Goal: Task Accomplishment & Management: Complete application form

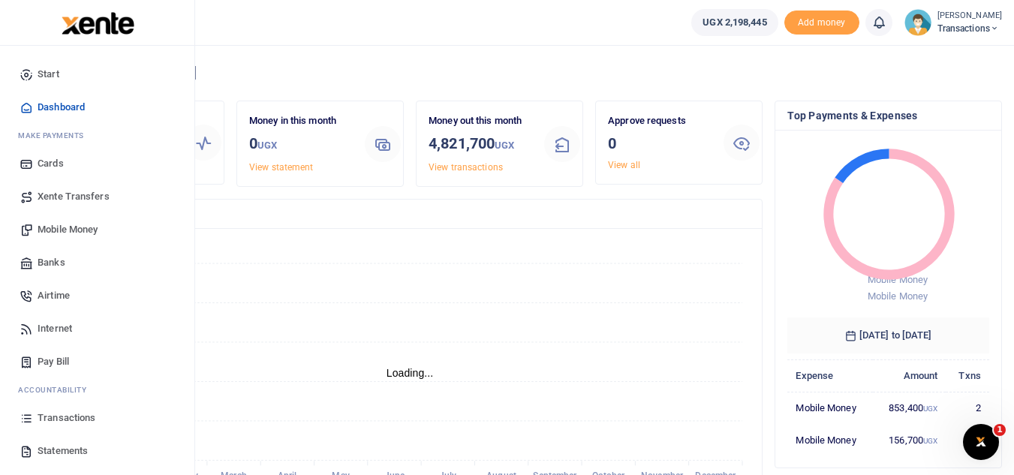
click at [94, 224] on span "Mobile Money" at bounding box center [68, 229] width 60 height 15
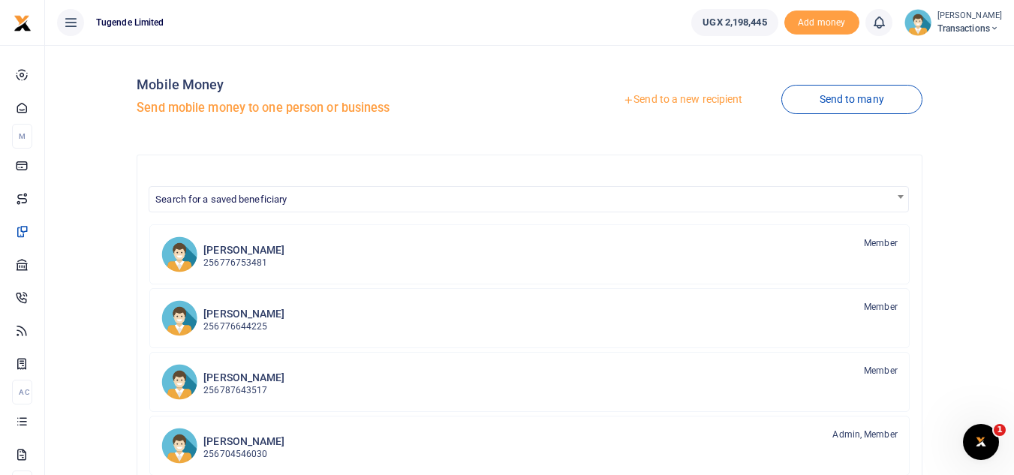
click at [649, 95] on link "Send to a new recipient" at bounding box center [683, 99] width 196 height 27
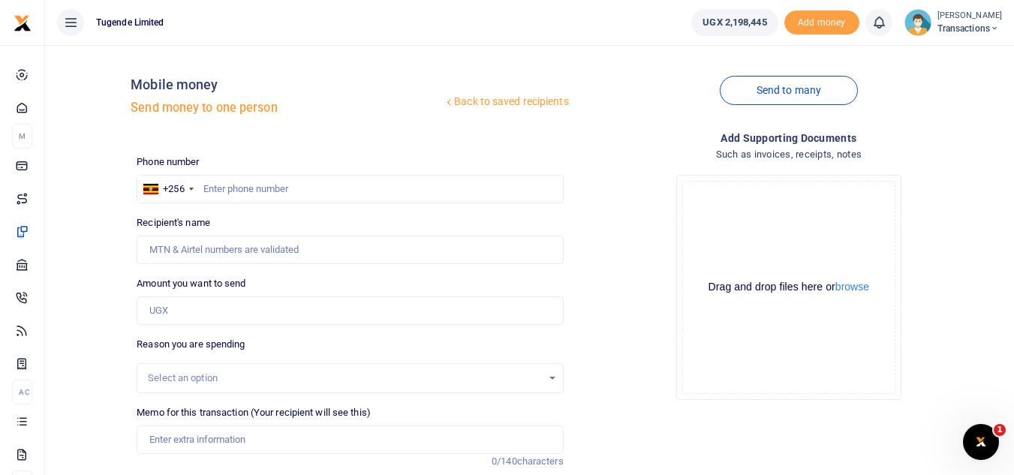
click at [243, 434] on div at bounding box center [507, 237] width 1014 height 475
click at [233, 441] on input "Memo for this transaction (Your recipient will see this)" at bounding box center [350, 440] width 426 height 29
paste input "UGB834Z"
type input "UGB834Z"
click at [346, 317] on input "Amount you want to send" at bounding box center [350, 310] width 426 height 29
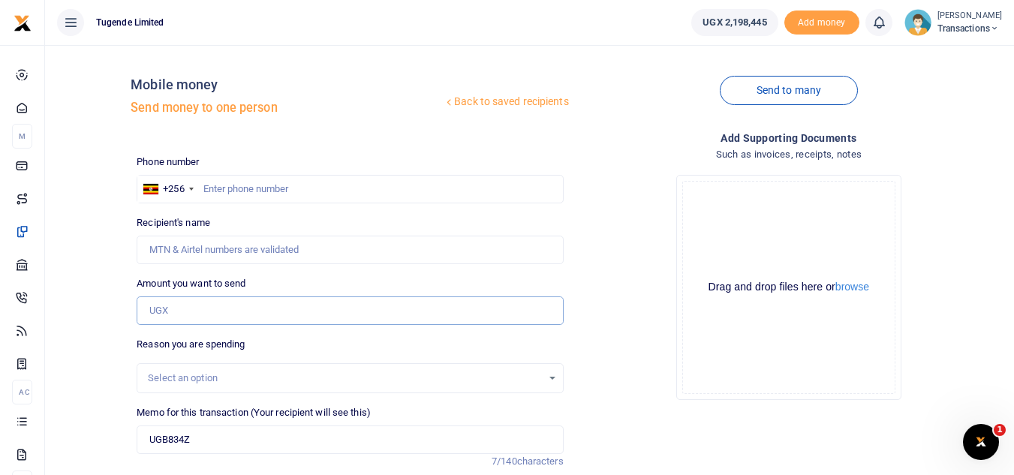
paste input "20000"
type input "20,000"
click at [297, 185] on input "text" at bounding box center [350, 189] width 426 height 29
paste input "0751905611"
type input "0751905611"
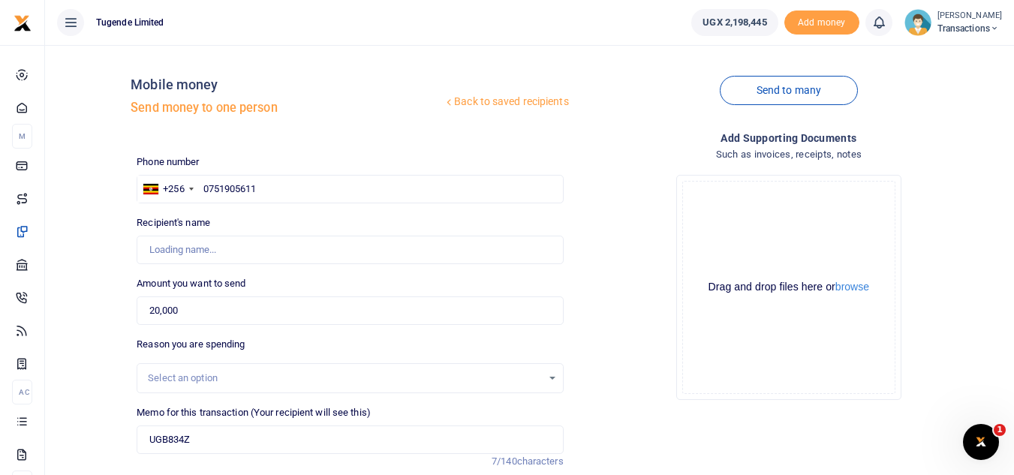
type input "Paul Kasala"
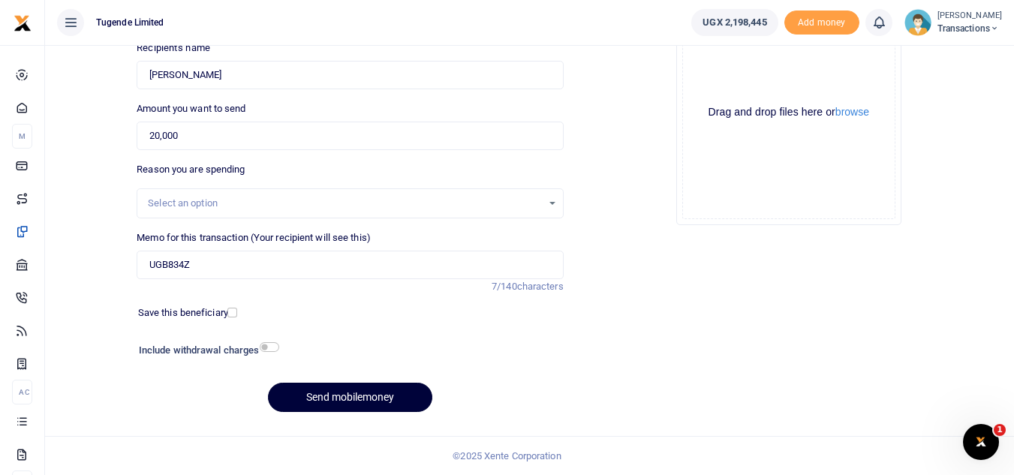
click at [343, 397] on button "Send mobilemoney" at bounding box center [350, 397] width 164 height 29
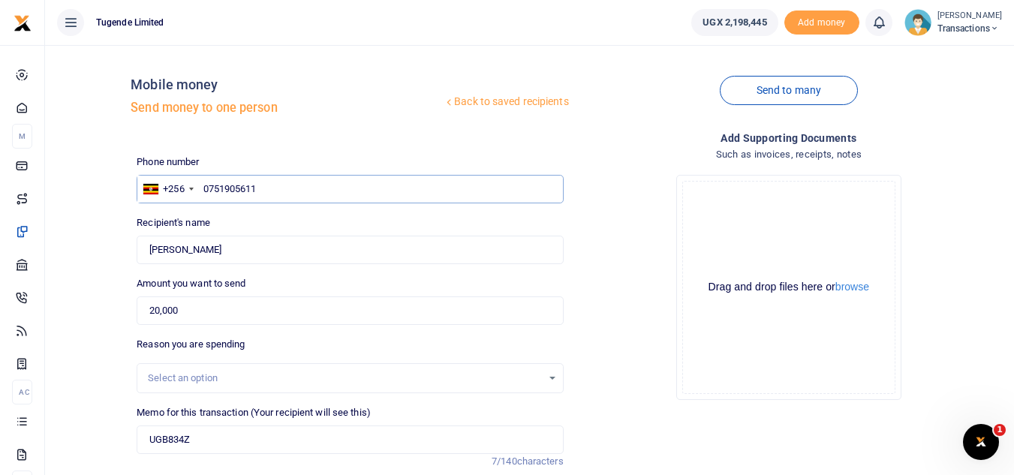
type input "075190561"
type input "0751905611"
type input "Paul Kasala"
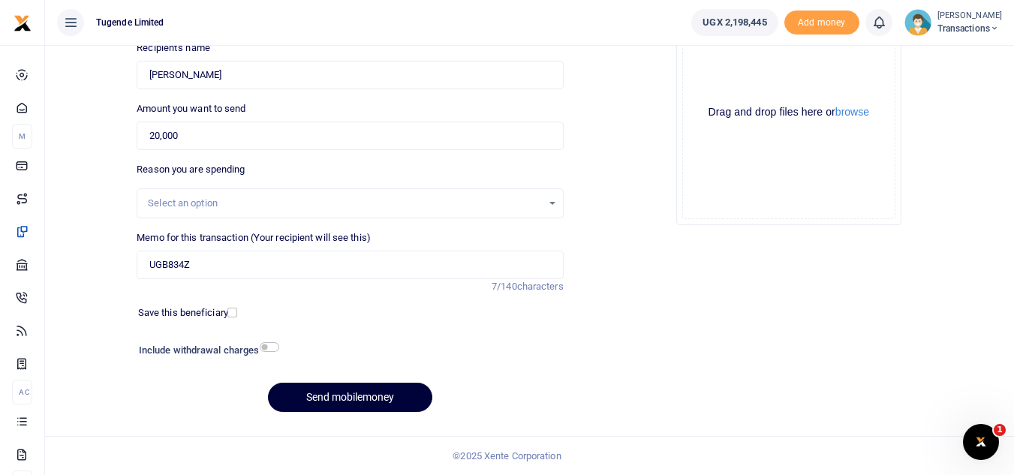
type input "0751905611"
click at [314, 394] on button "Send mobilemoney" at bounding box center [350, 397] width 164 height 29
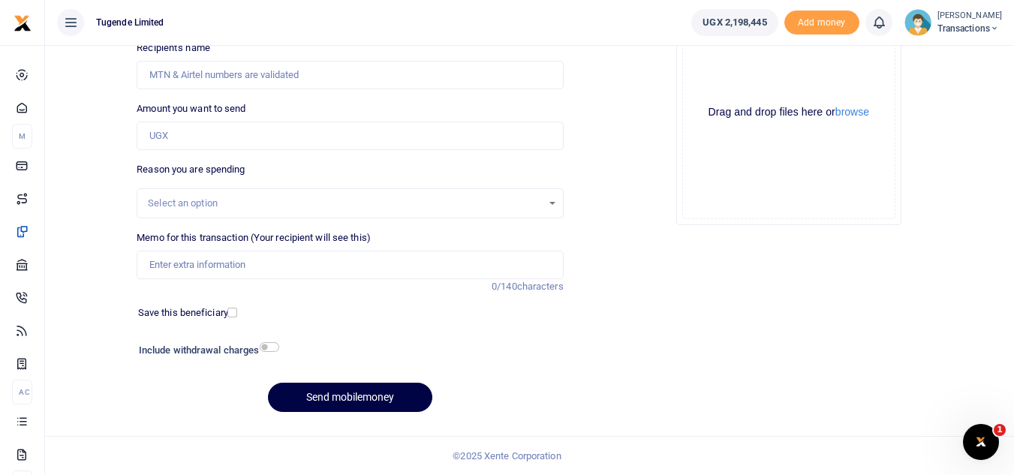
scroll to position [175, 0]
click at [318, 268] on input "Memo for this transaction (Your recipient will see this)" at bounding box center [350, 265] width 426 height 29
paste input "TLUG-017143"
type input "TLUG-017143"
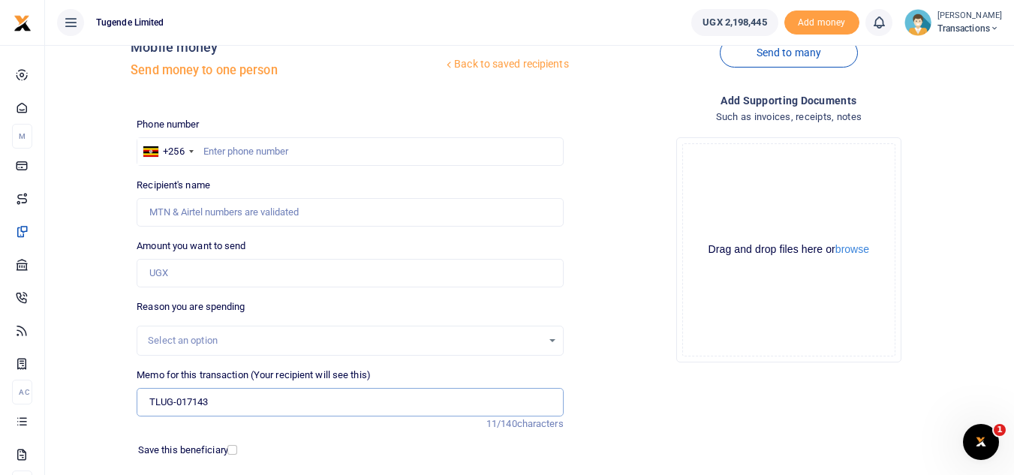
scroll to position [37, 0]
click at [235, 157] on input "text" at bounding box center [350, 152] width 426 height 29
paste input "0791543834"
type input "0791543834"
type input "Kassim Sebunya"
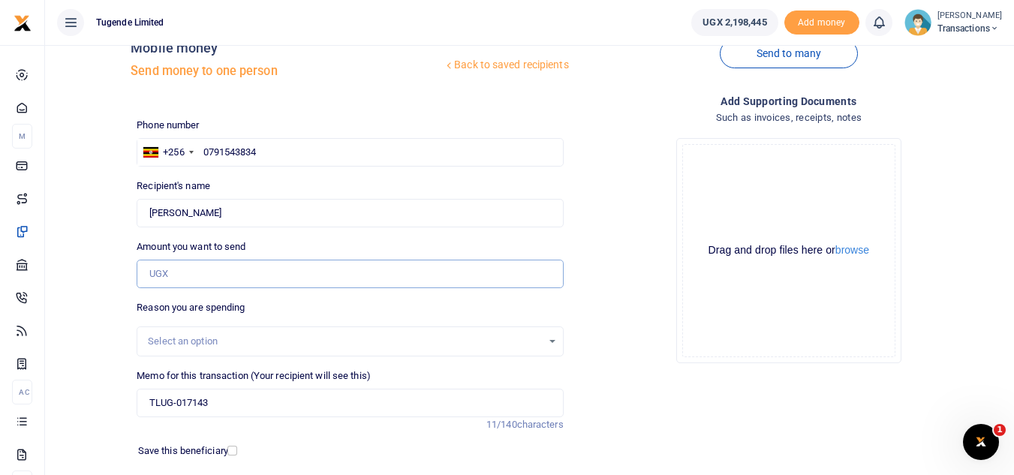
click at [218, 283] on input "Amount you want to send" at bounding box center [350, 274] width 426 height 29
type input "62,000"
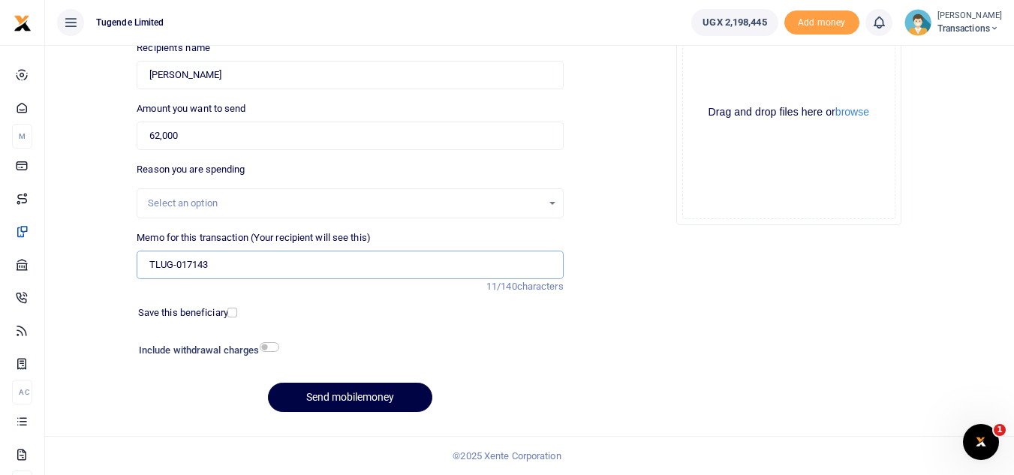
click at [148, 266] on input "TLUG-017143" at bounding box center [350, 265] width 426 height 29
paste input "UGA860C"
click at [148, 266] on input "UGA860C TLUG-017143" at bounding box center [350, 265] width 426 height 29
paste input "UGA860C"
click at [224, 263] on input "UGA860C TLUG-017143" at bounding box center [350, 265] width 426 height 29
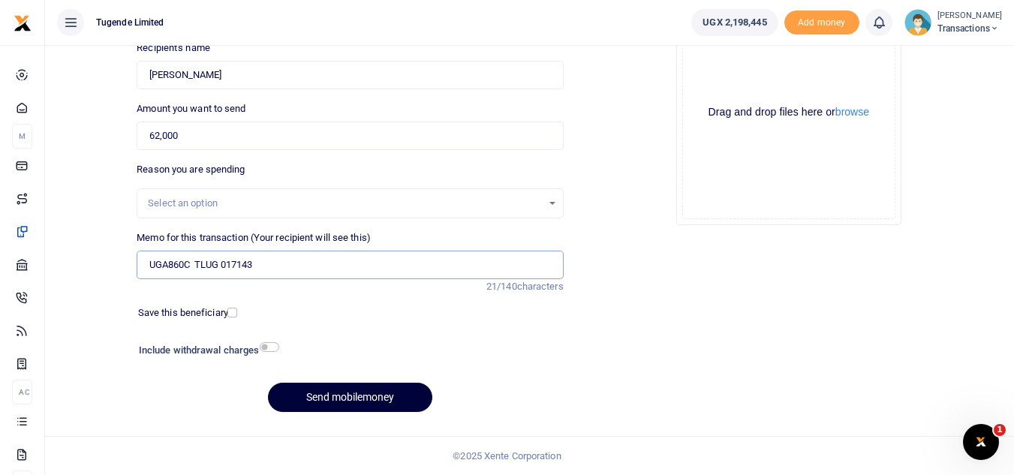
type input "UGA860C TLUG 017143"
click at [339, 396] on button "Send mobilemoney" at bounding box center [350, 397] width 164 height 29
type input "0791543834"
click at [349, 393] on button "Send mobilemoney" at bounding box center [350, 397] width 164 height 29
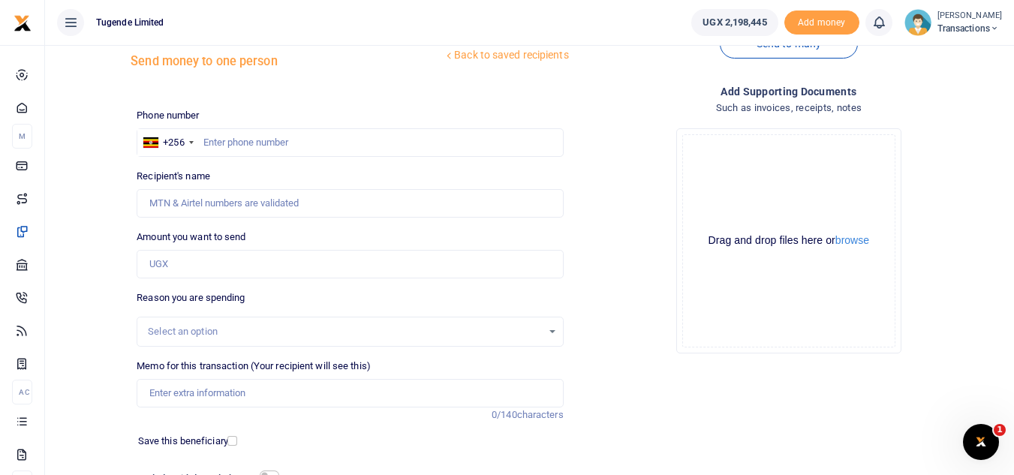
scroll to position [45, 0]
click at [256, 151] on input "text" at bounding box center [350, 144] width 426 height 29
paste input "0778887834"
type input "0778887834"
type input "[PERSON_NAME]"
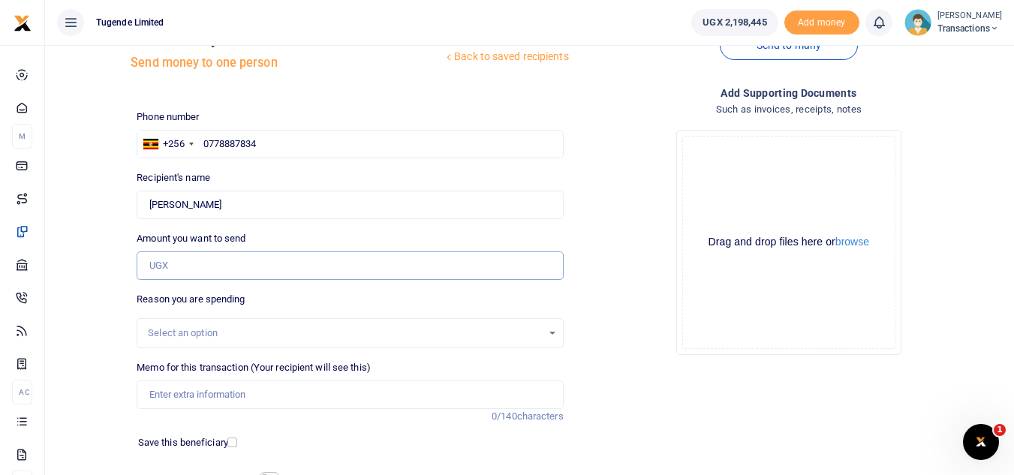
click at [197, 263] on input "Amount you want to send" at bounding box center [350, 265] width 426 height 29
type input "103,000"
click at [200, 392] on input "Memo for this transaction (Your recipient will see this)" at bounding box center [350, 395] width 426 height 29
paste input "UGA860C"
paste input "TLUG-017143"
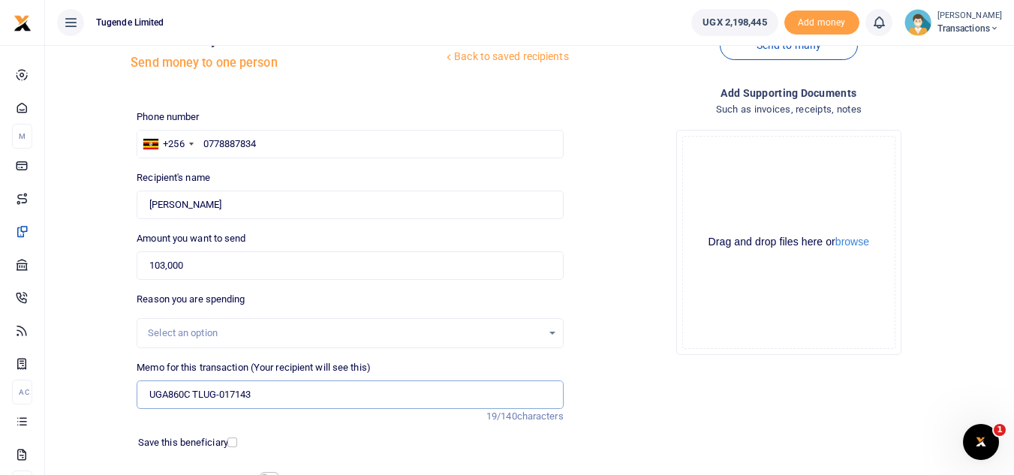
click at [220, 394] on input "UGA860C TLUG-017143" at bounding box center [350, 395] width 426 height 29
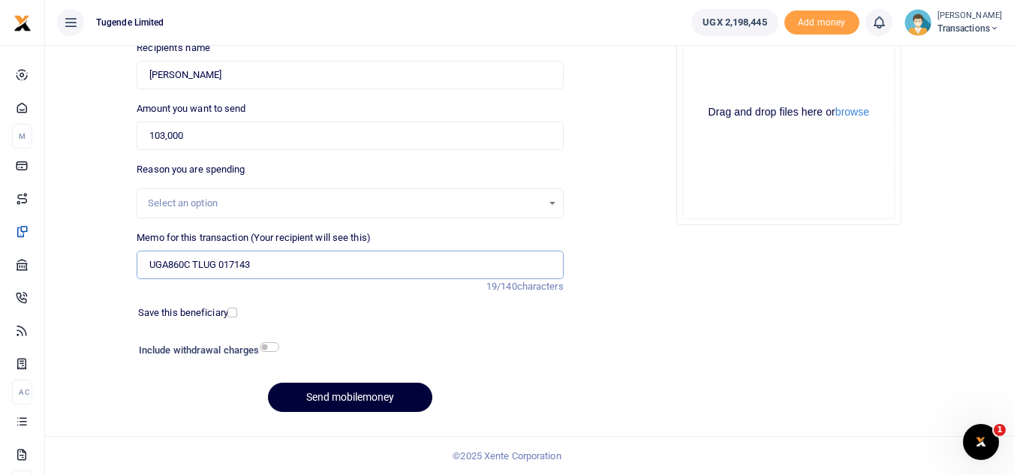
type input "UGA860C TLUG 017143"
click at [329, 399] on button "Send mobilemoney" at bounding box center [350, 397] width 164 height 29
type input "0778887834"
click at [326, 411] on button "Send mobilemoney" at bounding box center [350, 397] width 164 height 29
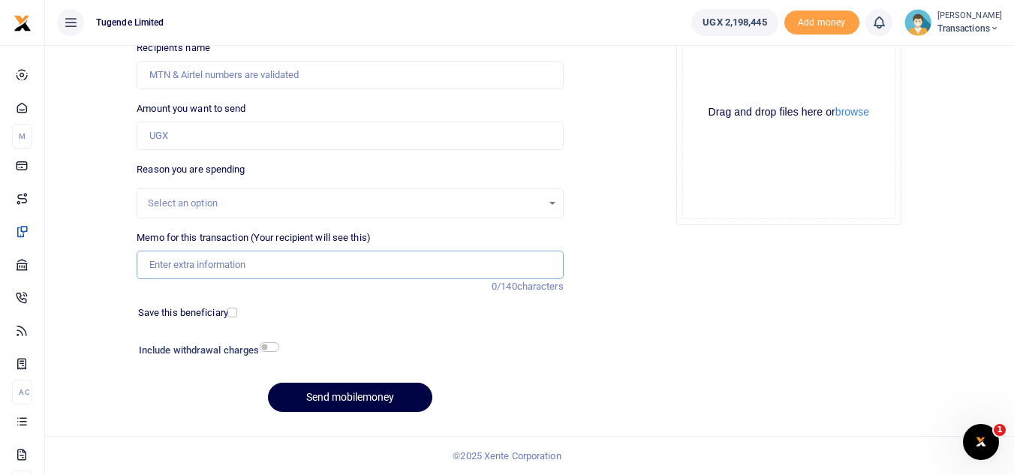
click at [309, 275] on input "Memo for this transaction (Your recipient will see this)" at bounding box center [350, 265] width 426 height 29
paste input "UGH408G"
type input "UGH408G"
click at [296, 138] on input "Amount you want to send" at bounding box center [350, 136] width 426 height 29
paste input "42,000"
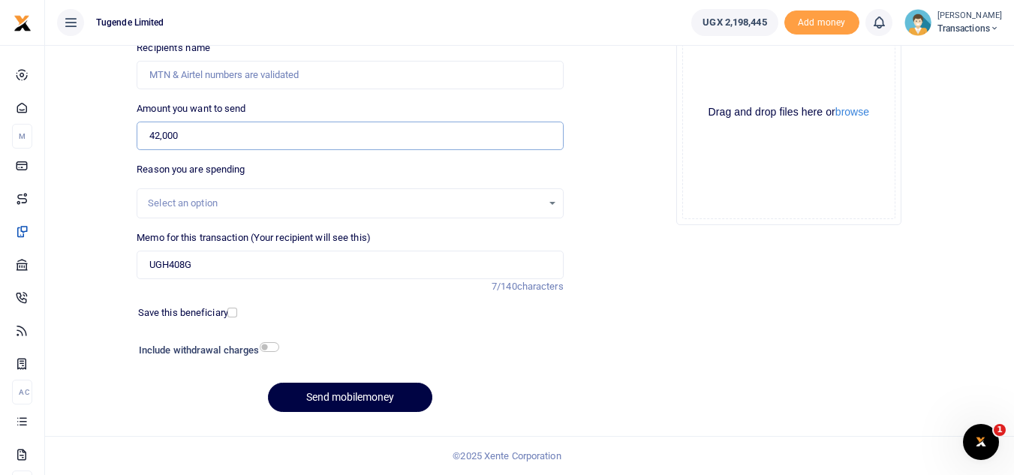
type input "42,000"
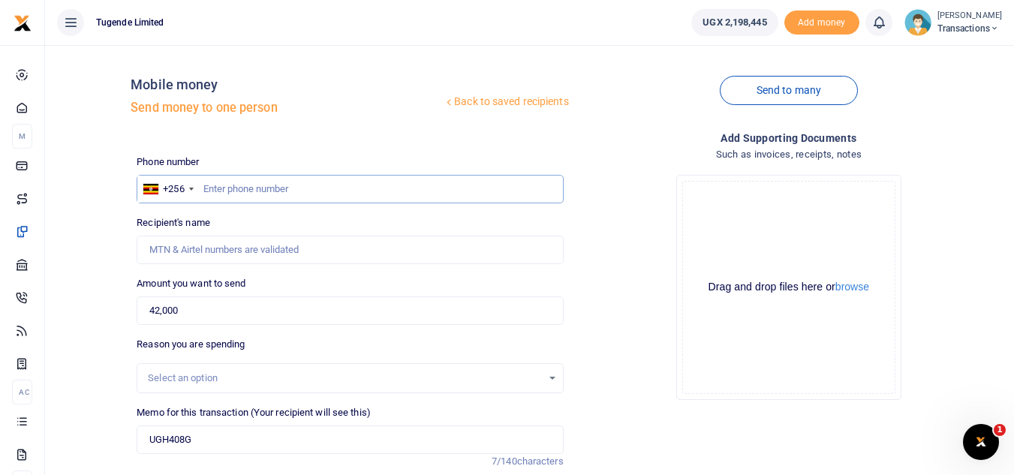
click at [233, 188] on input "text" at bounding box center [350, 189] width 426 height 29
paste input "0791049271"
type input "0791049271"
type input "Muhereza Katusime"
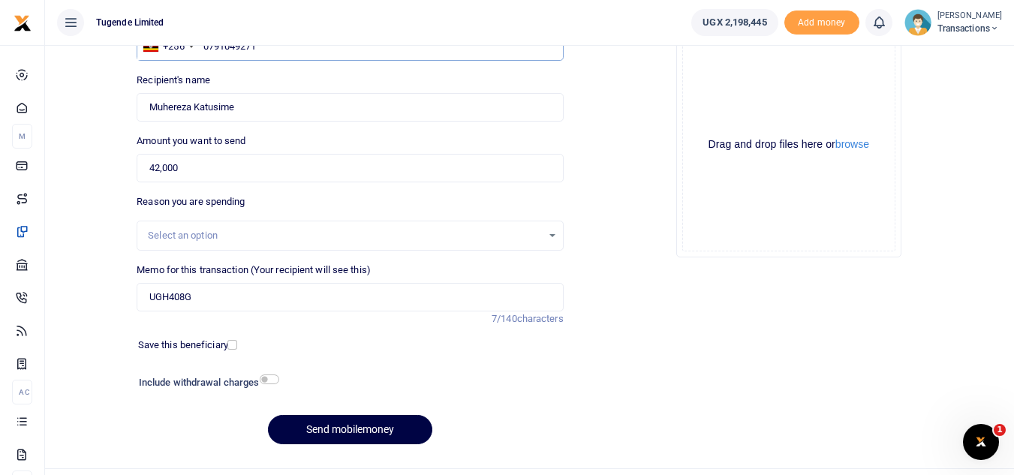
scroll to position [143, 0]
type input "0791049271"
click at [336, 424] on button "Send mobilemoney" at bounding box center [350, 428] width 164 height 29
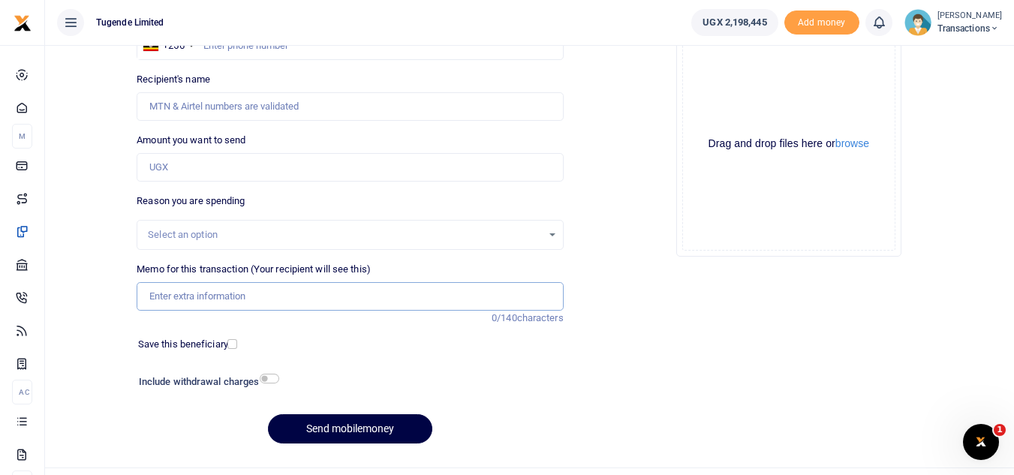
click at [252, 296] on input "Memo for this transaction (Your recipient will see this)" at bounding box center [350, 296] width 426 height 29
paste input "UGB251T"
type input "UGB251T"
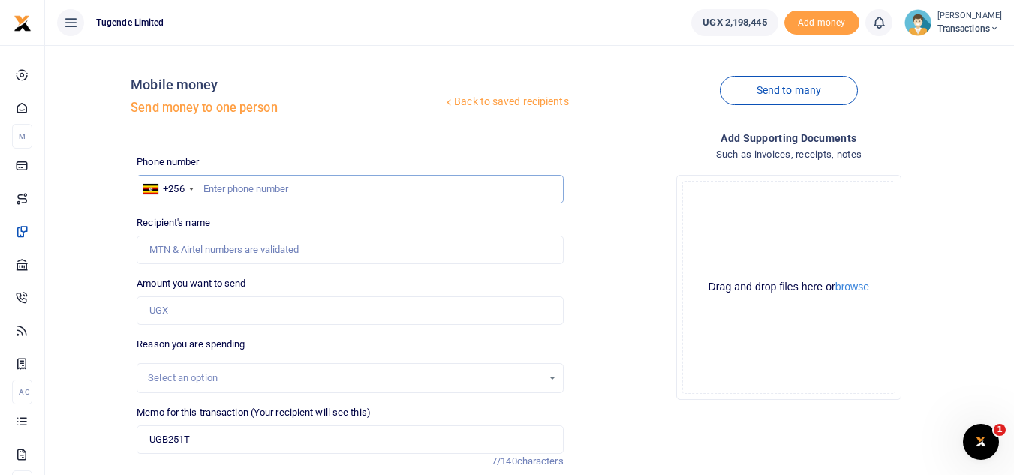
click at [238, 186] on input "text" at bounding box center [350, 189] width 426 height 29
paste input "0763132422"
click at [238, 186] on input "0763132422" at bounding box center [350, 189] width 426 height 29
type input "0763132422"
type input "Edisa Akello"
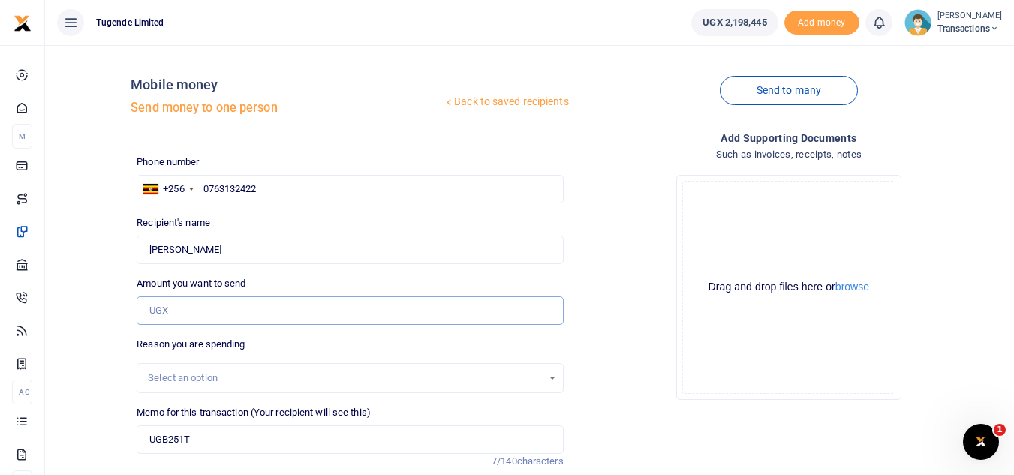
click at [187, 323] on input "Amount you want to send" at bounding box center [350, 310] width 426 height 29
paste input "32,000"
type input "32,000"
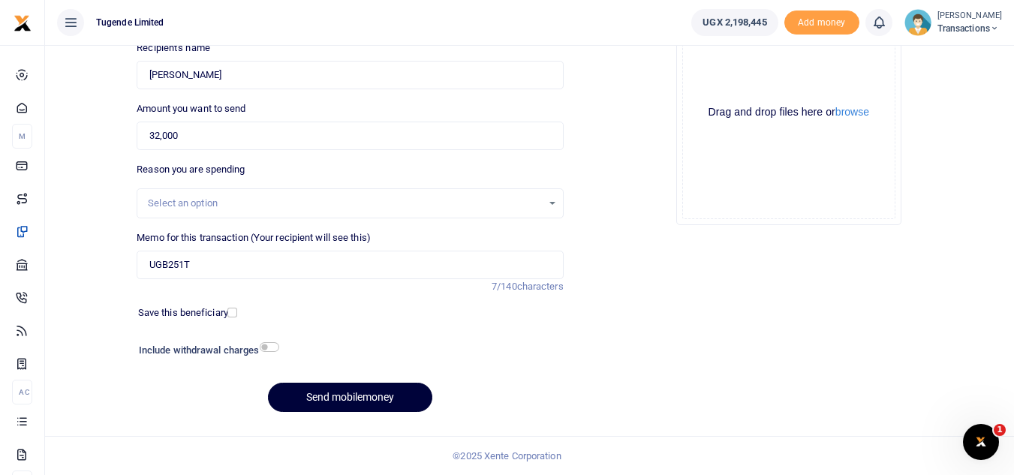
click at [336, 396] on button "Send mobilemoney" at bounding box center [350, 397] width 164 height 29
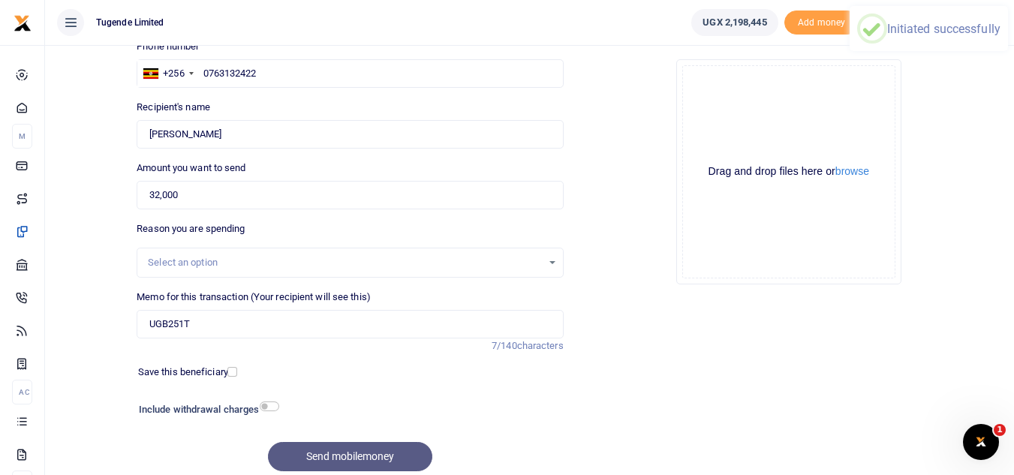
scroll to position [121, 0]
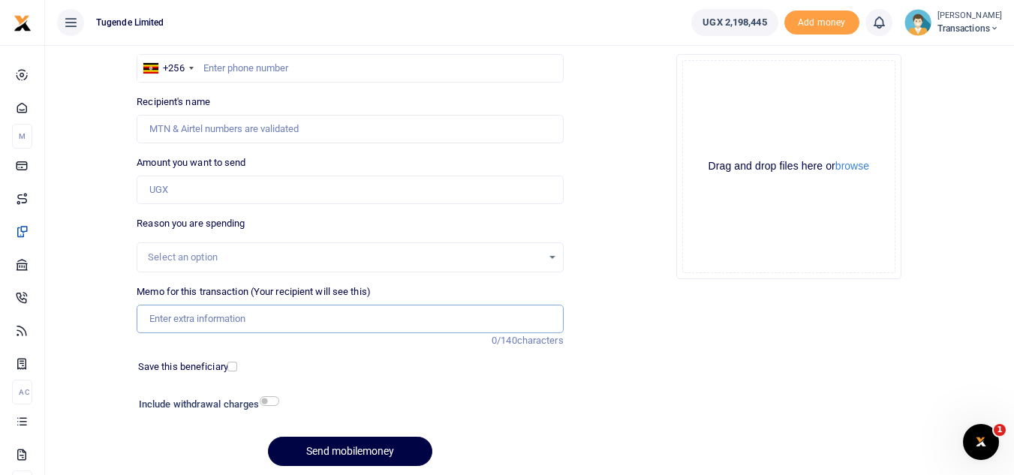
click at [318, 313] on input "Memo for this transaction (Your recipient will see this)" at bounding box center [350, 319] width 426 height 29
paste input "UGD614M, UGA181G, UFZ629R"
click at [243, 320] on input "UGD614M, UGA181G, UFZ629R" at bounding box center [350, 319] width 426 height 29
click at [197, 318] on input "UGD614M, UGA181G UFZ629R" at bounding box center [350, 319] width 426 height 29
type input "UGD614M UGA181G UFZ629R"
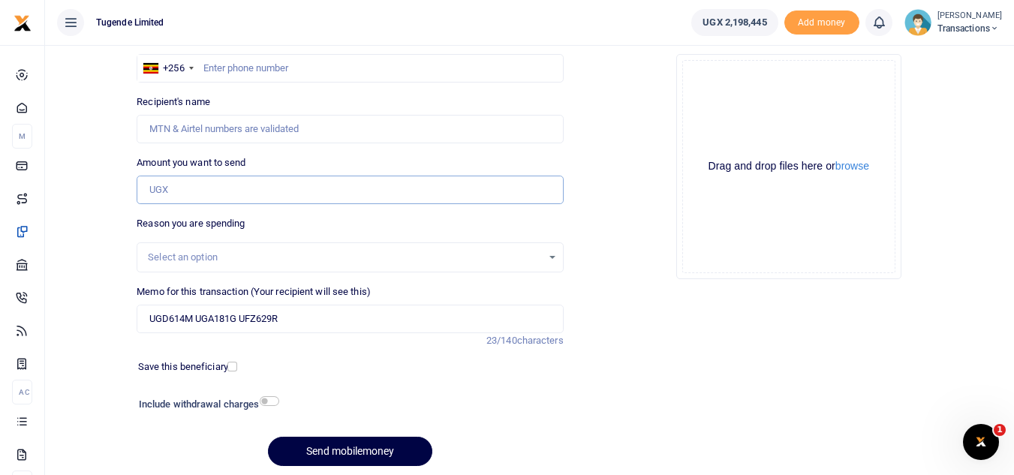
click at [252, 183] on input "Amount you want to send" at bounding box center [350, 190] width 426 height 29
paste input "96000"
type input "96,000"
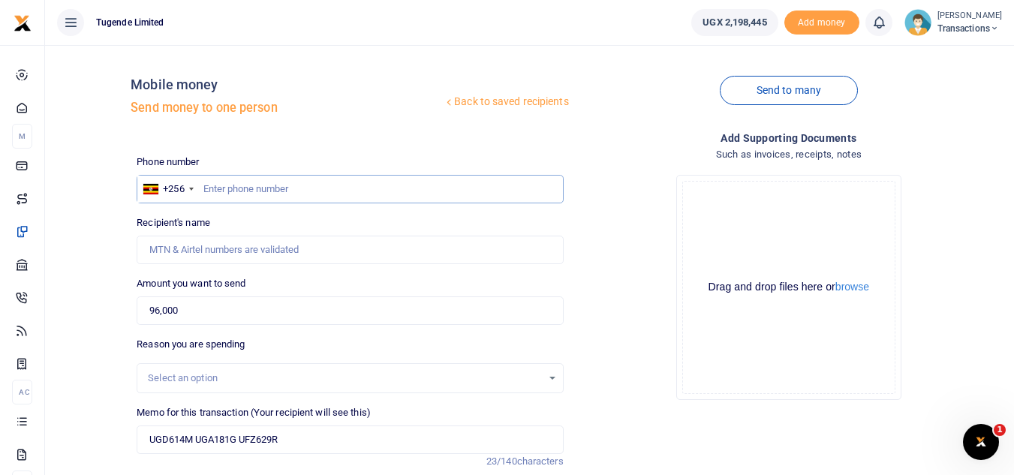
click at [278, 176] on input "text" at bounding box center [350, 189] width 426 height 29
paste input "0763834123"
type input "0763834123"
type input "David Mbewa"
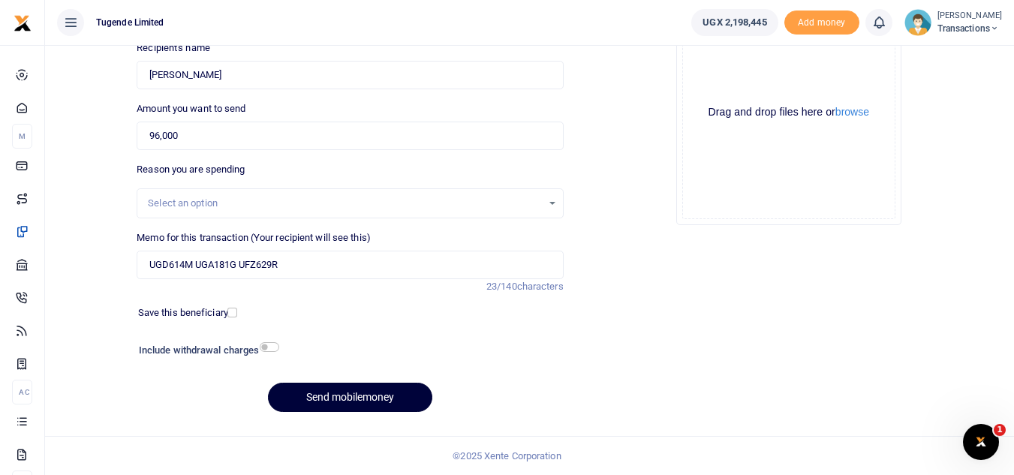
click at [313, 402] on button "Send mobilemoney" at bounding box center [350, 397] width 164 height 29
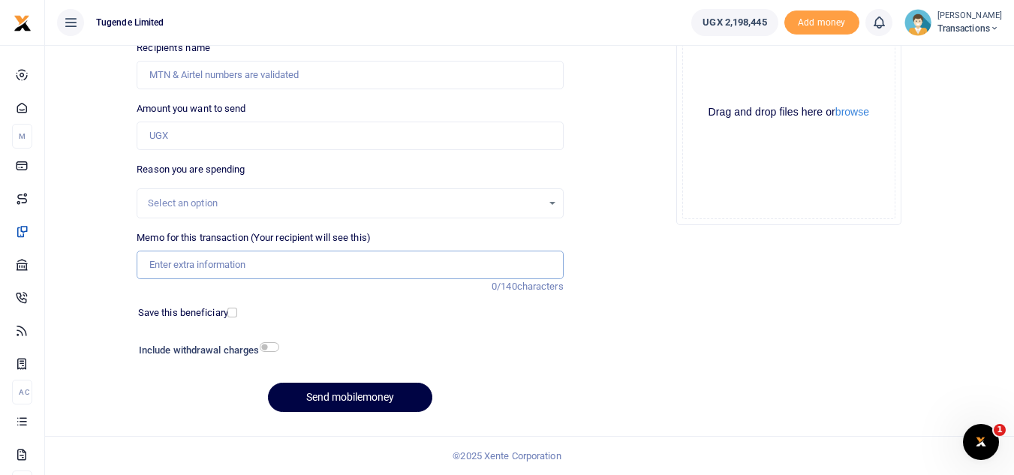
click at [335, 266] on input "Memo for this transaction (Your recipient will see this)" at bounding box center [350, 265] width 426 height 29
paste input "UGE068H"
type input "UGE068H"
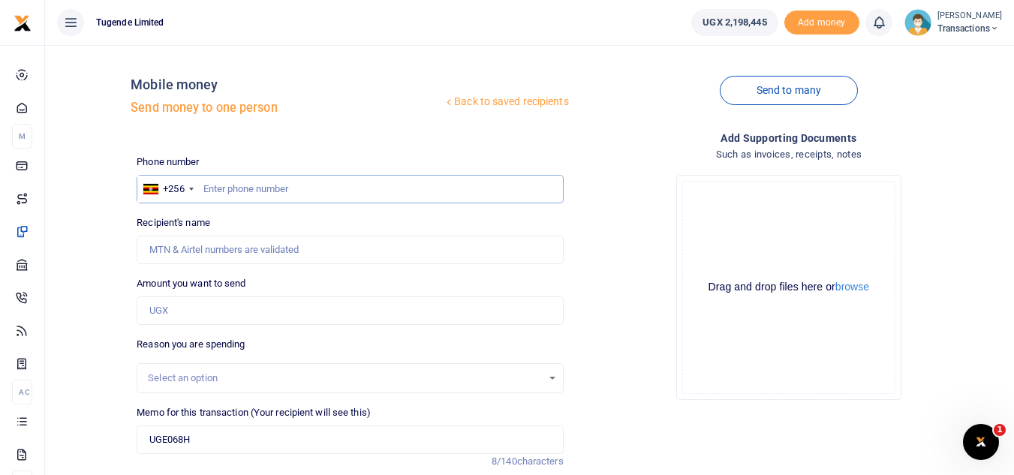
click at [311, 185] on input "text" at bounding box center [350, 189] width 426 height 29
paste input "0761297852"
type input "0761297852"
type input "[PERSON_NAME]"
type input "0761297852"
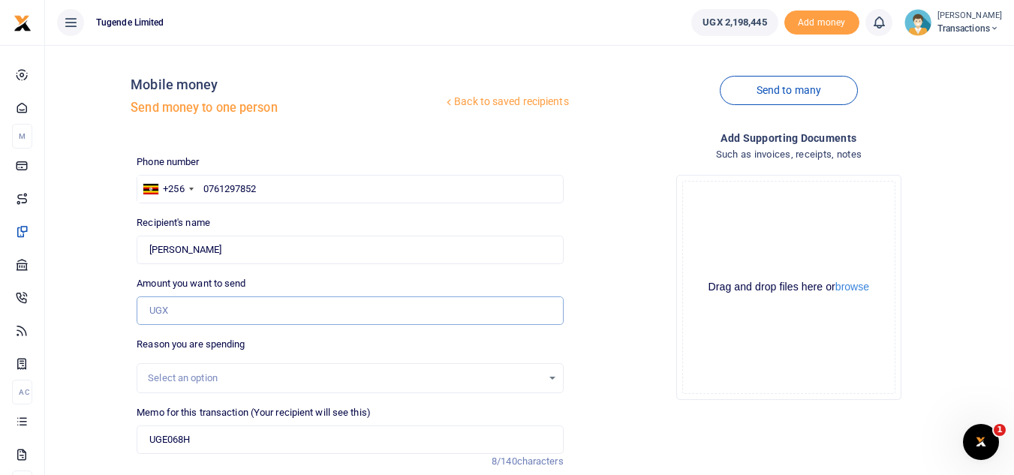
click at [251, 308] on input "Amount you want to send" at bounding box center [350, 310] width 426 height 29
paste input "73,000"
type input "73,000"
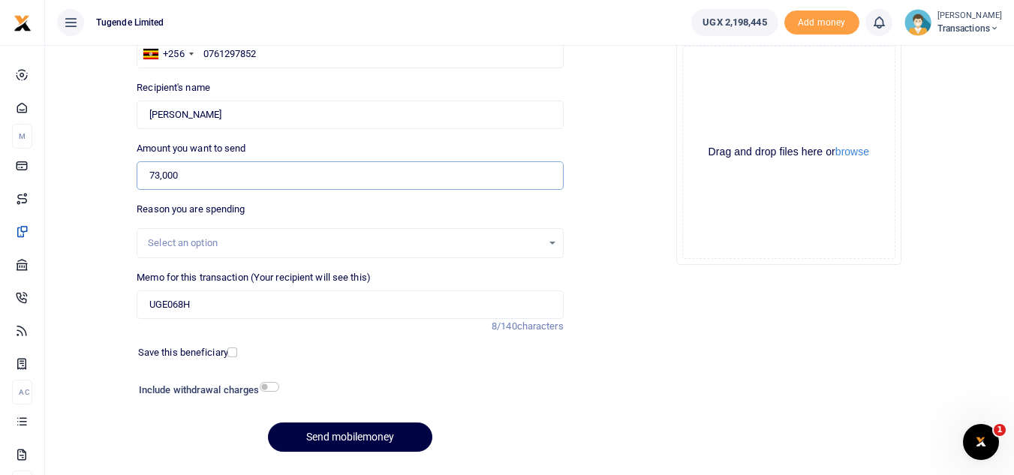
scroll to position [134, 0]
click at [342, 441] on button "Send mobilemoney" at bounding box center [350, 437] width 164 height 29
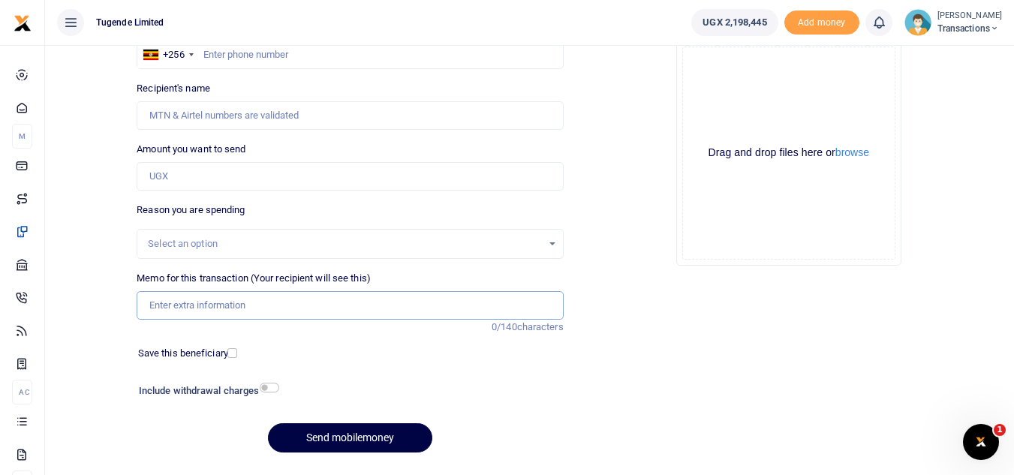
click at [219, 302] on input "Memo for this transaction (Your recipient will see this)" at bounding box center [350, 305] width 426 height 29
paste input "UGB240E"
type input "UGB240E"
click at [231, 174] on input "Amount you want to send" at bounding box center [350, 176] width 426 height 29
paste input "30000"
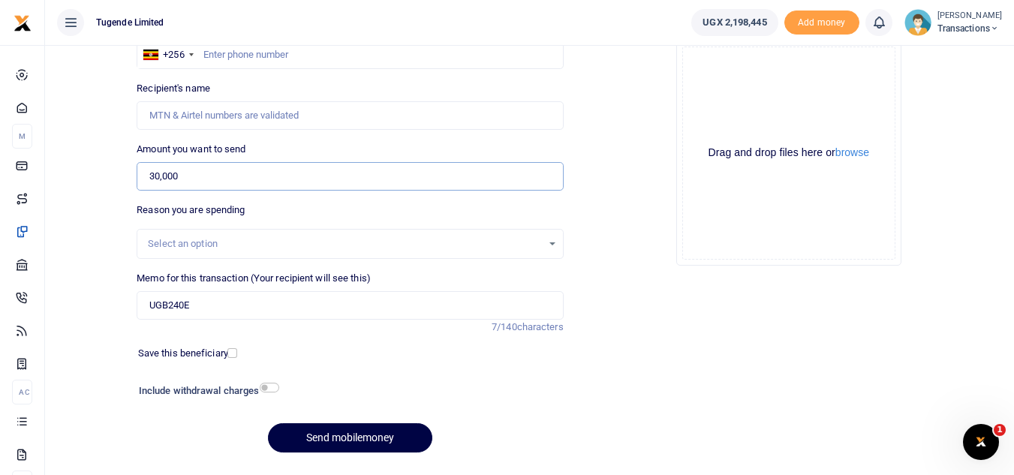
type input "30,000"
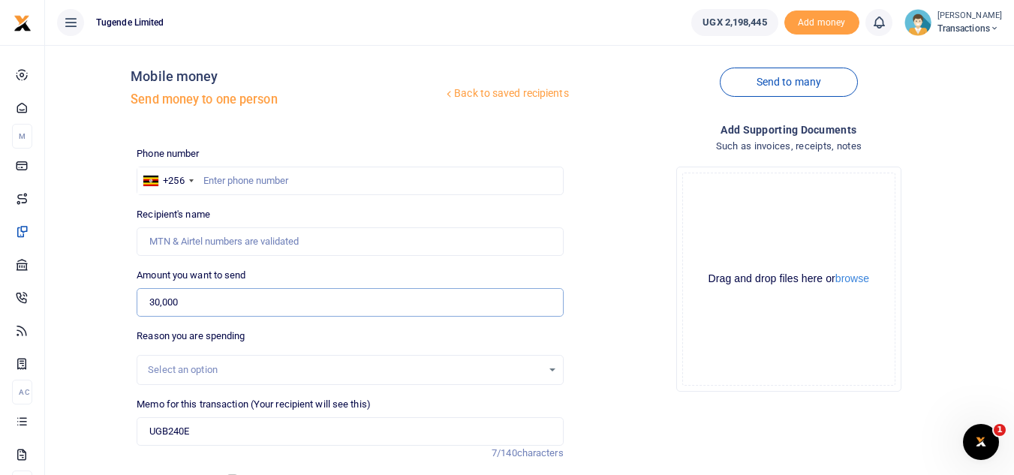
scroll to position [5, 0]
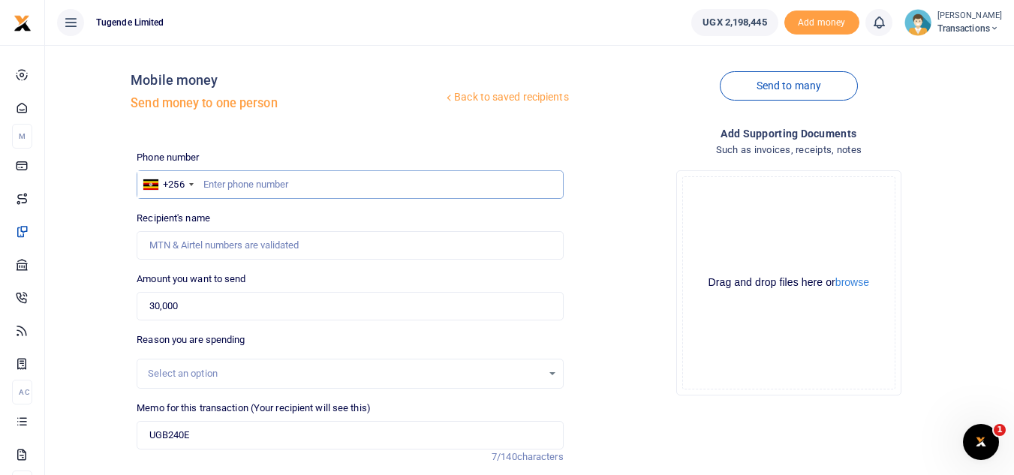
click at [310, 183] on input "text" at bounding box center [350, 184] width 426 height 29
paste input "750523153"
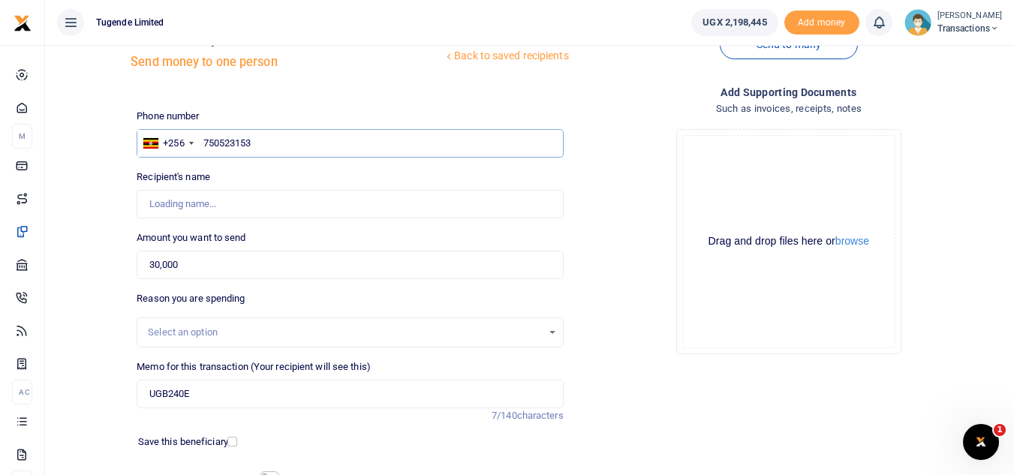
scroll to position [47, 0]
type input "750523153"
type input "[PERSON_NAME]"
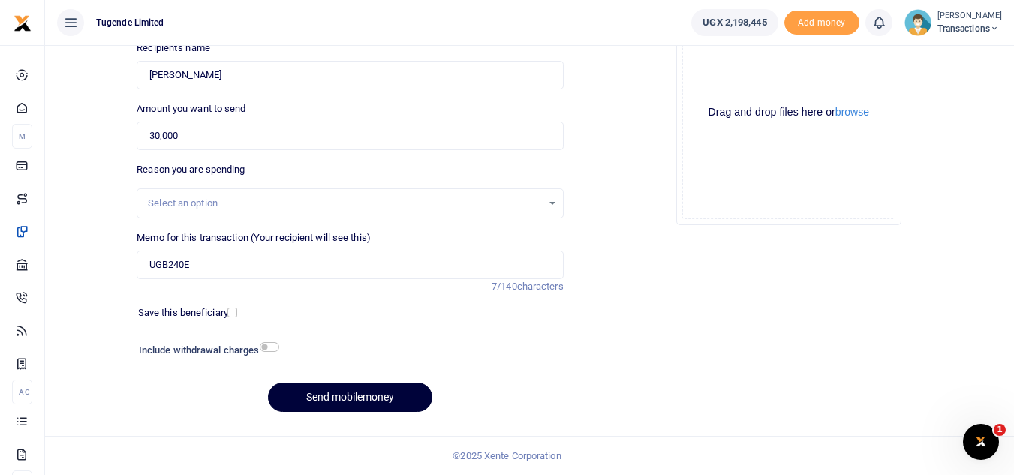
click at [338, 408] on button "Send mobilemoney" at bounding box center [350, 397] width 164 height 29
